Goal: Task Accomplishment & Management: Manage account settings

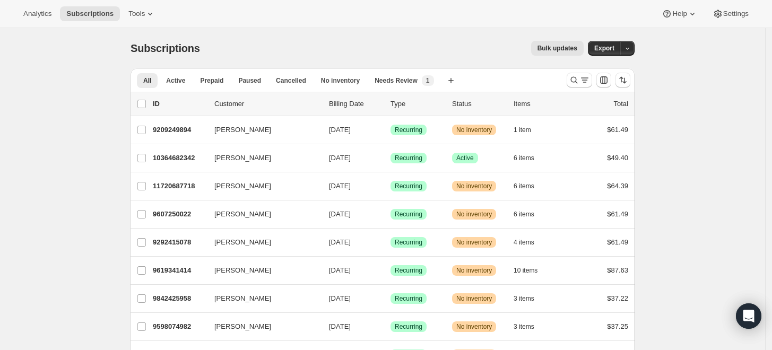
click at [566, 78] on div at bounding box center [598, 79] width 72 height 21
click at [570, 78] on button "Search and filter results" at bounding box center [578, 80] width 25 height 15
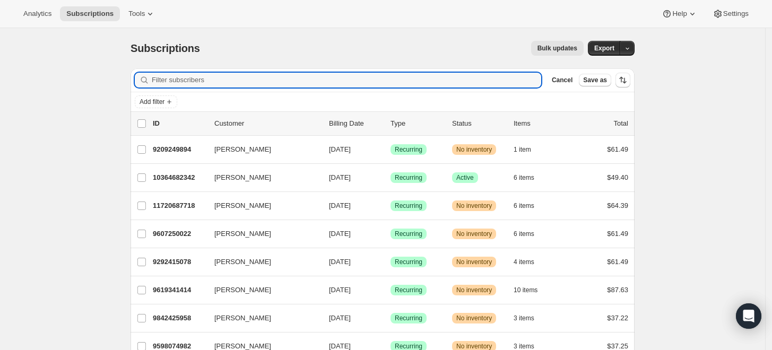
paste input "[EMAIL_ADDRESS][DOMAIN_NAME]"
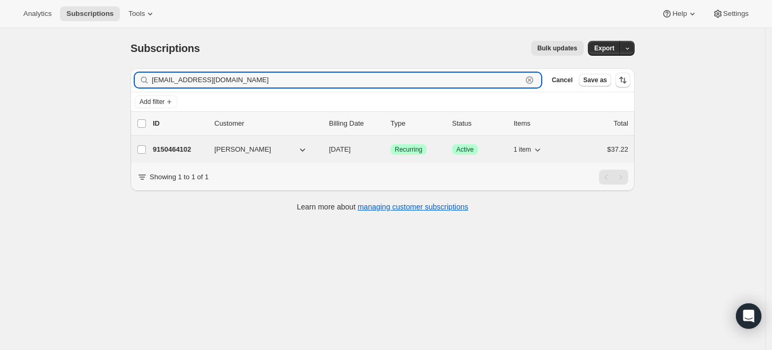
type input "[EMAIL_ADDRESS][DOMAIN_NAME]"
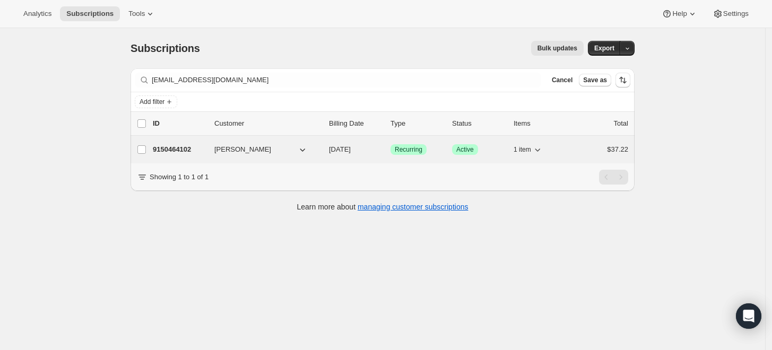
click at [193, 144] on p "9150464102" at bounding box center [179, 149] width 53 height 11
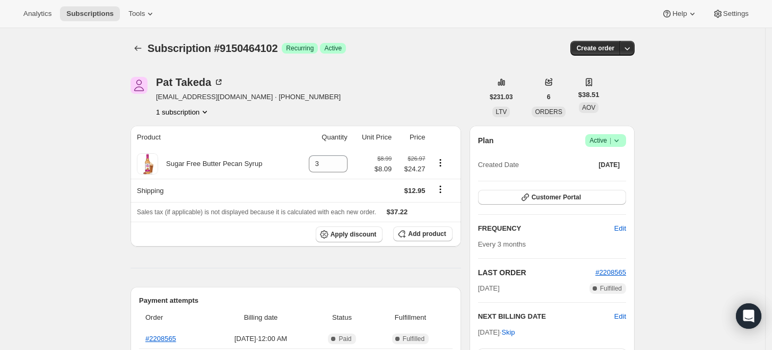
click at [617, 147] on div "Plan Success Active | Created Date [DATE]" at bounding box center [552, 153] width 148 height 38
click at [618, 144] on icon at bounding box center [616, 140] width 11 height 11
click at [598, 177] on span "Cancel subscription" at bounding box center [605, 179] width 60 height 8
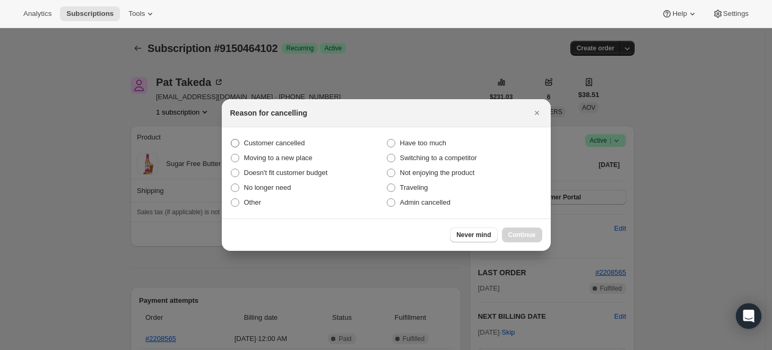
click at [276, 145] on span "Customer cancelled" at bounding box center [274, 143] width 61 height 8
click at [231, 139] on input "Customer cancelled" at bounding box center [231, 139] width 1 height 1
radio input "true"
click at [526, 237] on span "Continue" at bounding box center [522, 235] width 28 height 8
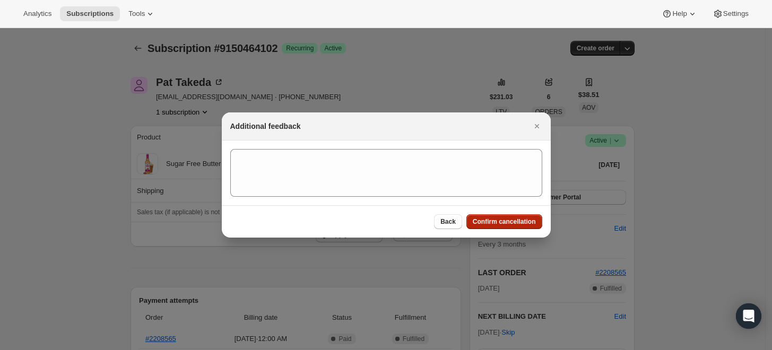
click at [528, 224] on span "Confirm cancellation" at bounding box center [503, 221] width 63 height 8
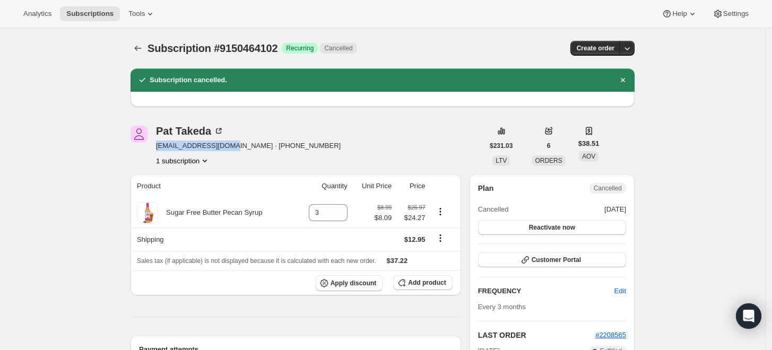
drag, startPoint x: 237, startPoint y: 147, endPoint x: 157, endPoint y: 146, distance: 79.6
click at [157, 146] on div "[PERSON_NAME] [EMAIL_ADDRESS][DOMAIN_NAME] · [PHONE_NUMBER] 1 subscription" at bounding box center [306, 146] width 353 height 40
copy span "[EMAIL_ADDRESS][DOMAIN_NAME]"
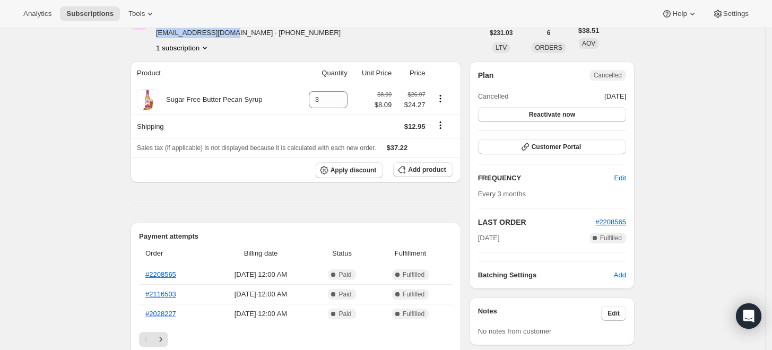
scroll to position [118, 0]
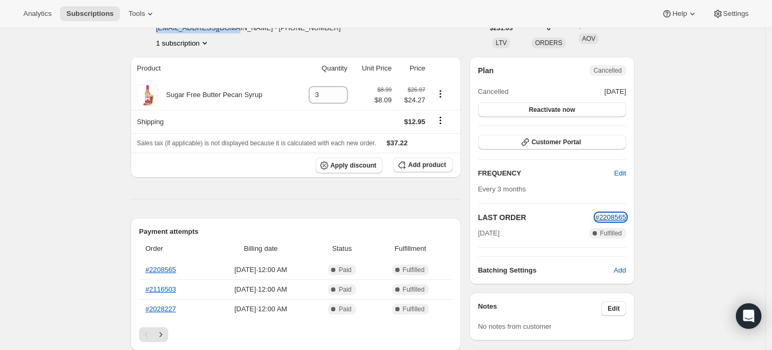
click at [603, 216] on span "#2208565" at bounding box center [610, 217] width 31 height 8
